Goal: Navigation & Orientation: Find specific page/section

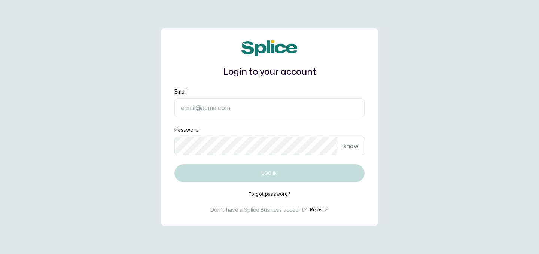
type input "raphyat.raphyat@gmail.com"
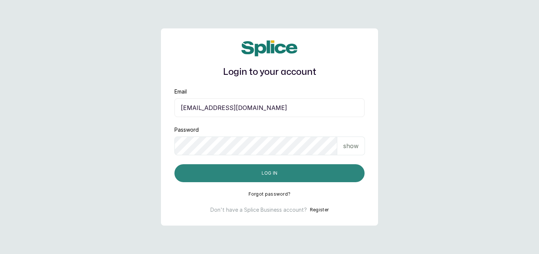
click at [307, 171] on button "Log in" at bounding box center [269, 173] width 190 height 18
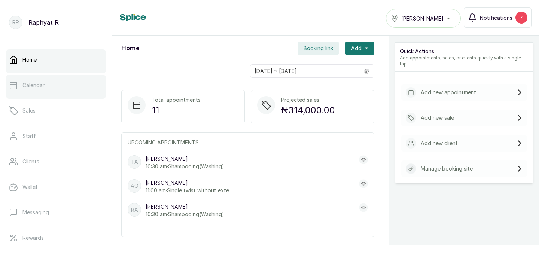
click at [70, 81] on link "Calendar" at bounding box center [56, 85] width 100 height 21
